Goal: Book appointment/travel/reservation

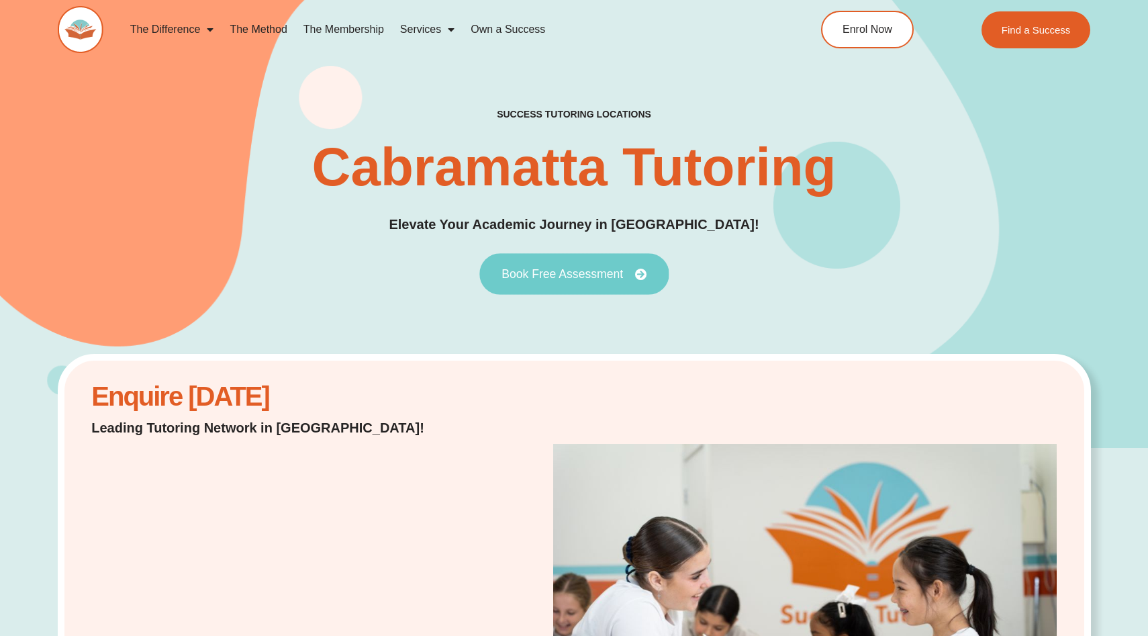
click at [549, 277] on span "Book Free Assessment" at bounding box center [561, 274] width 121 height 12
click at [566, 259] on link "Book Free Assessment" at bounding box center [573, 274] width 189 height 42
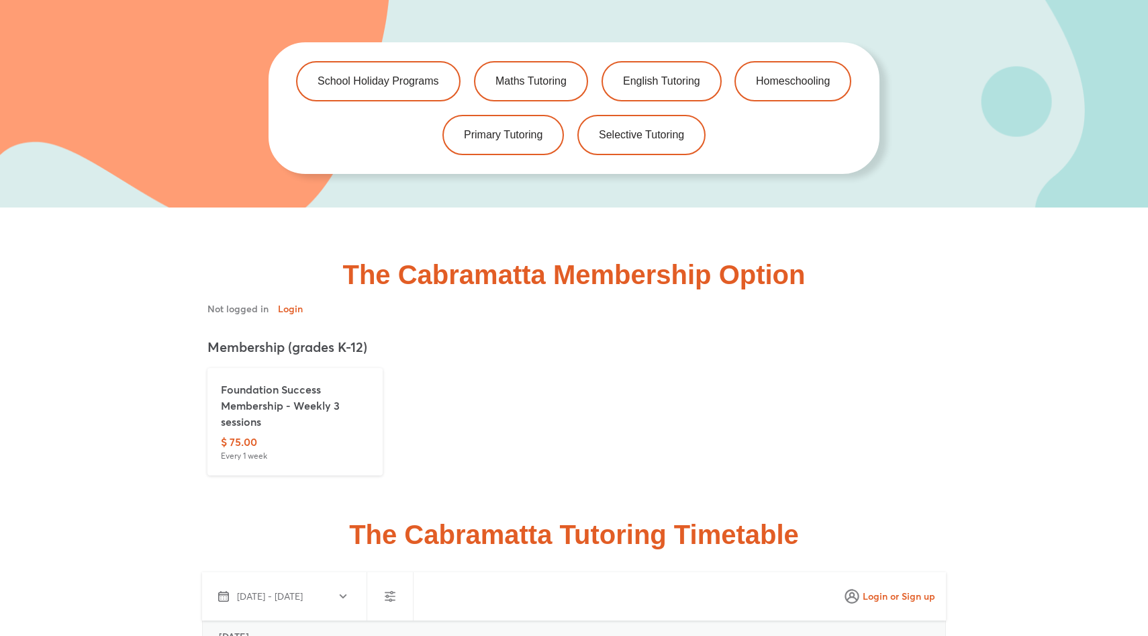
scroll to position [2947, 0]
click at [480, 288] on h2 "The Cabramatta Membership Option" at bounding box center [573, 275] width 765 height 27
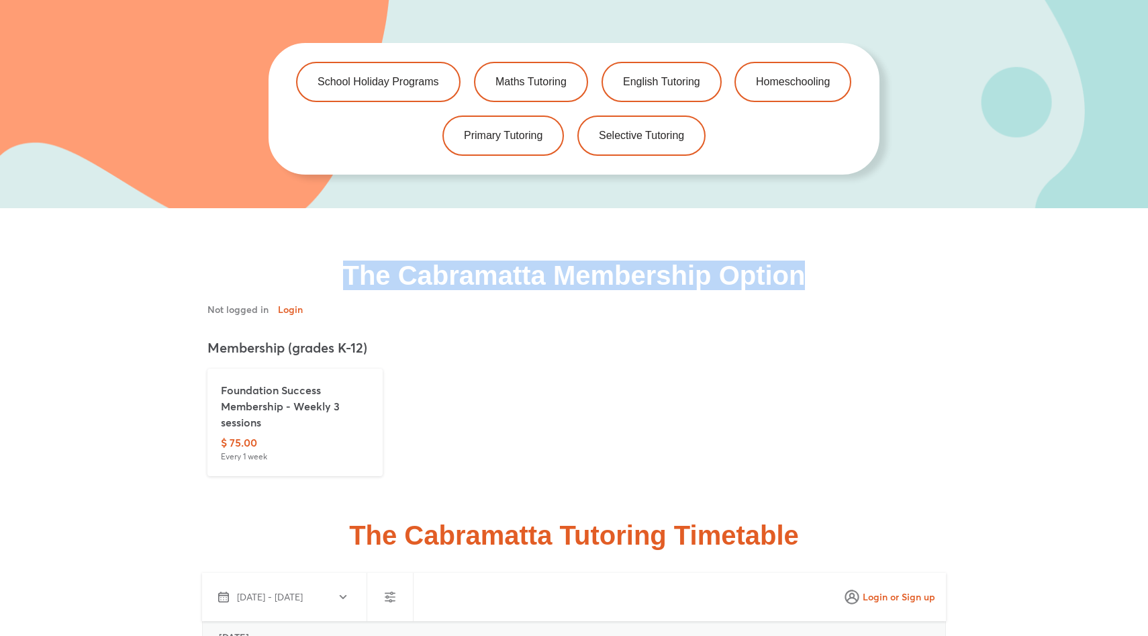
click at [480, 288] on h2 "The Cabramatta Membership Option" at bounding box center [573, 275] width 765 height 27
click at [524, 280] on h2 "The Cabramatta Membership Option" at bounding box center [573, 275] width 765 height 27
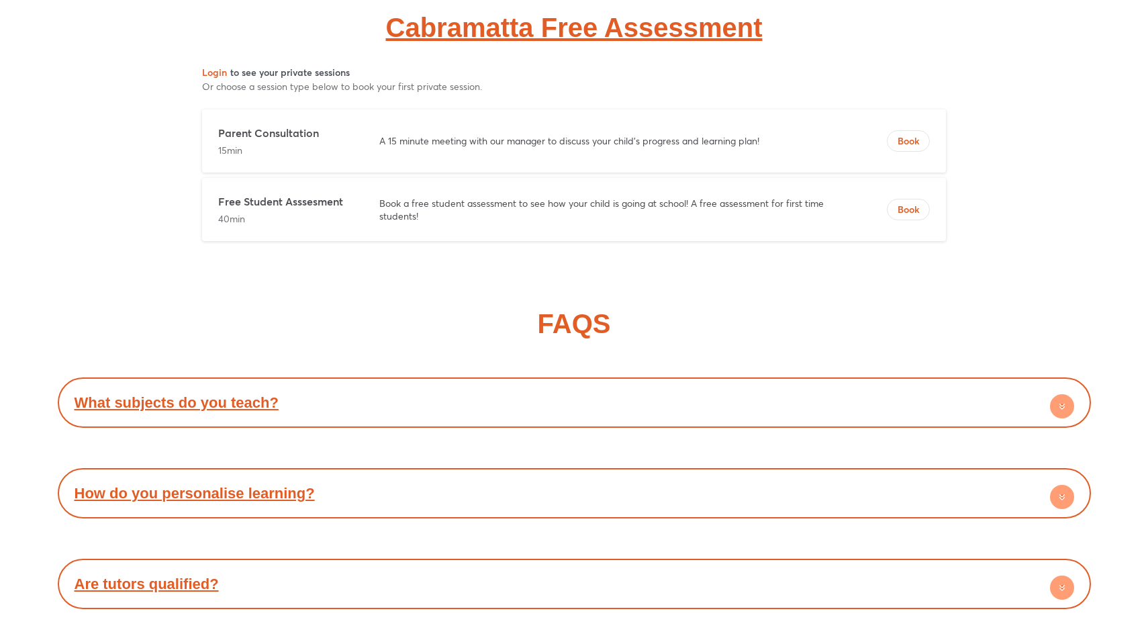
scroll to position [6001, 0]
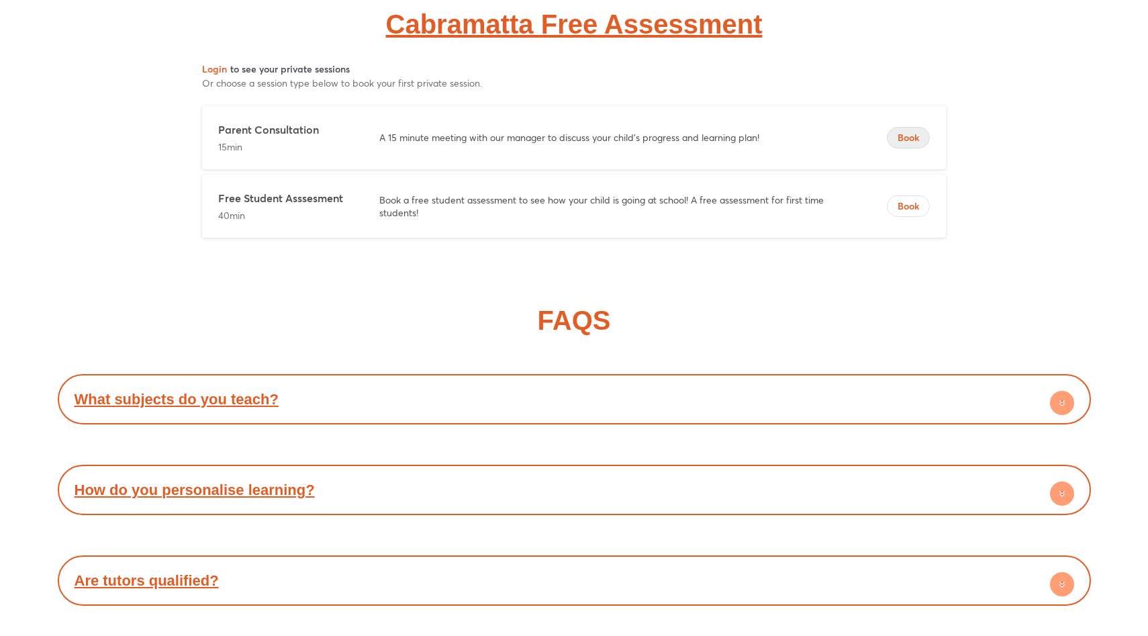
click at [899, 135] on span "Book" at bounding box center [908, 137] width 42 height 13
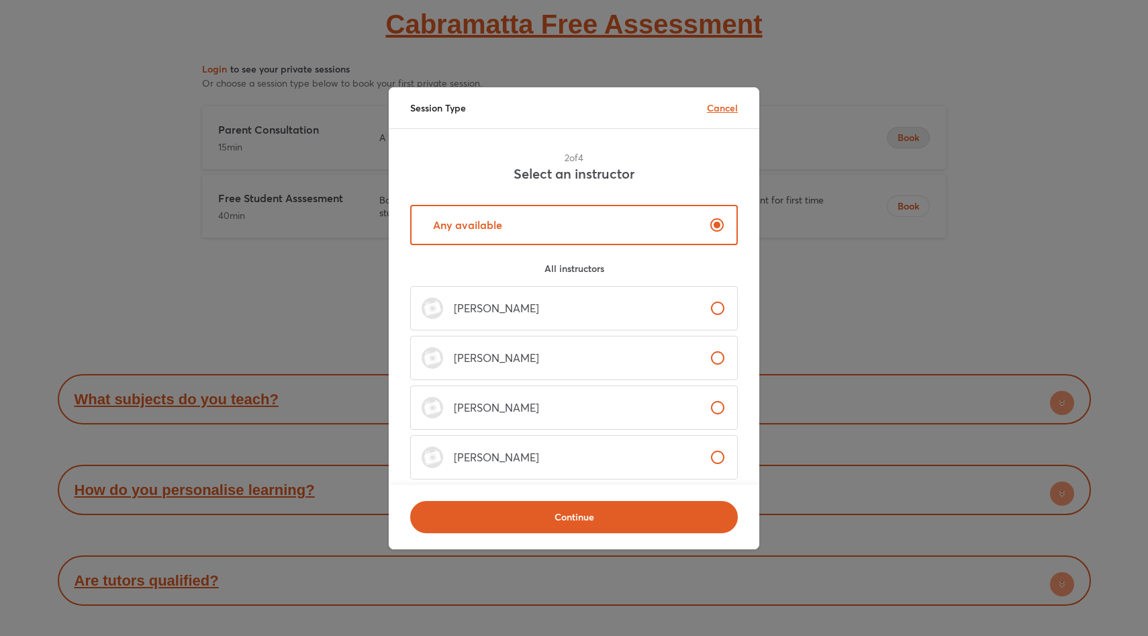
click at [733, 110] on p "Cancel" at bounding box center [722, 108] width 31 height 14
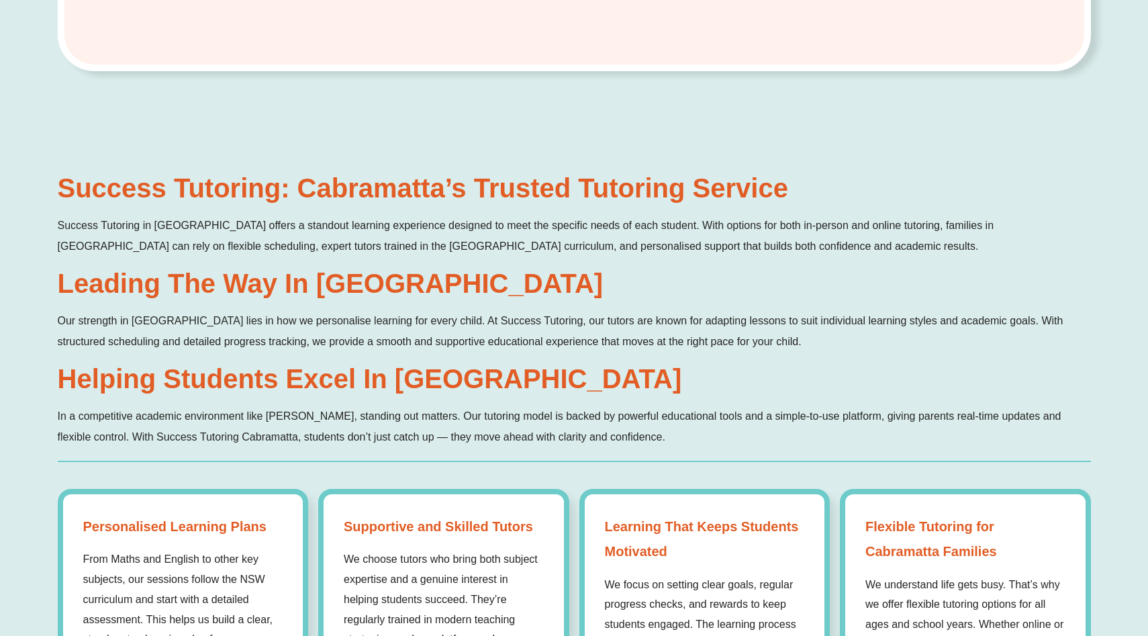
scroll to position [0, 0]
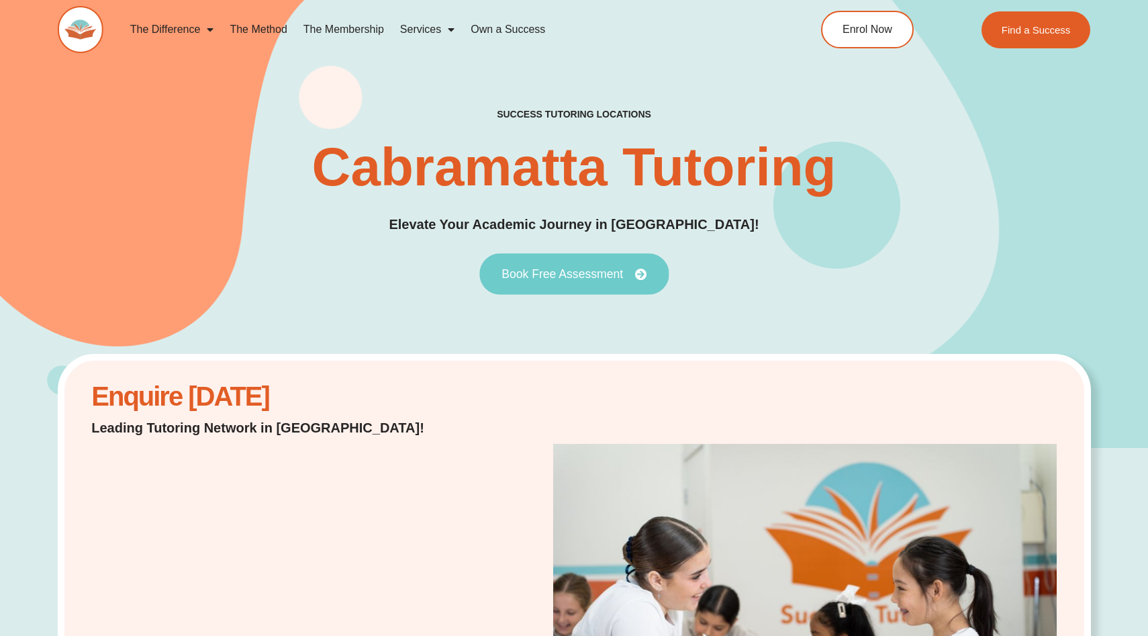
click at [553, 288] on link "Book Free Assessment" at bounding box center [573, 274] width 189 height 42
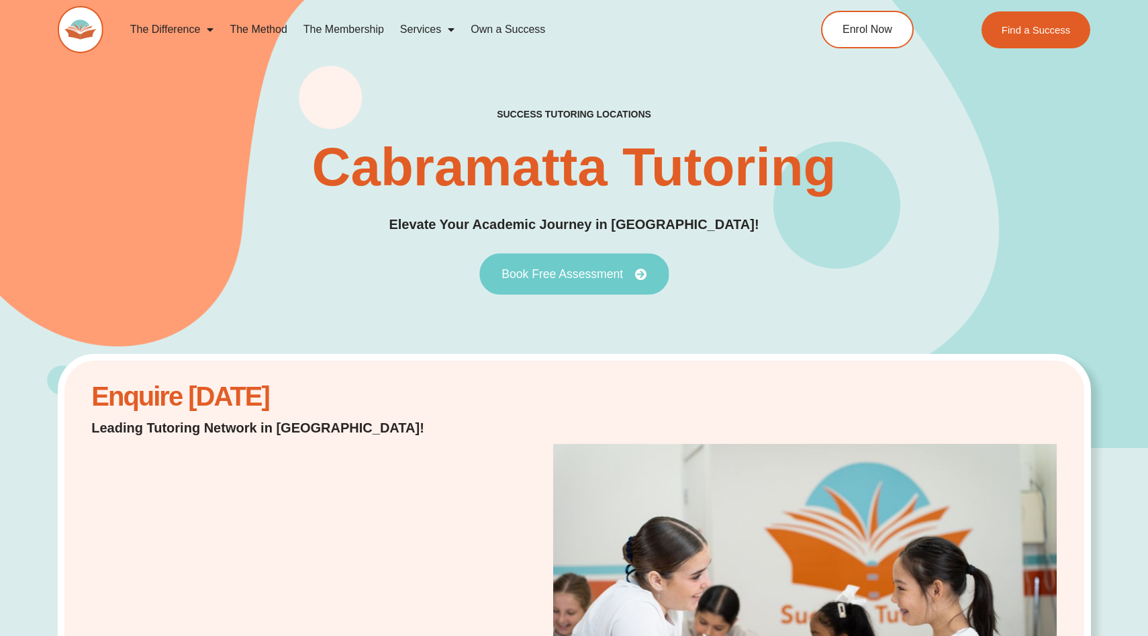
click at [633, 288] on link "Book Free Assessment" at bounding box center [573, 274] width 189 height 42
click at [563, 274] on span "Book Free Assessment" at bounding box center [561, 274] width 121 height 12
click at [547, 272] on span "Book Free Assessment" at bounding box center [561, 274] width 121 height 12
